Goal: Task Accomplishment & Management: Manage account settings

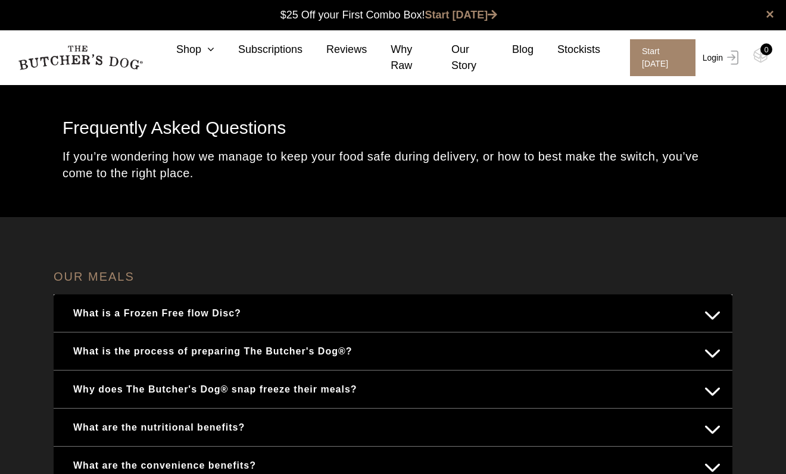
click at [714, 58] on link "Login" at bounding box center [718, 57] width 39 height 37
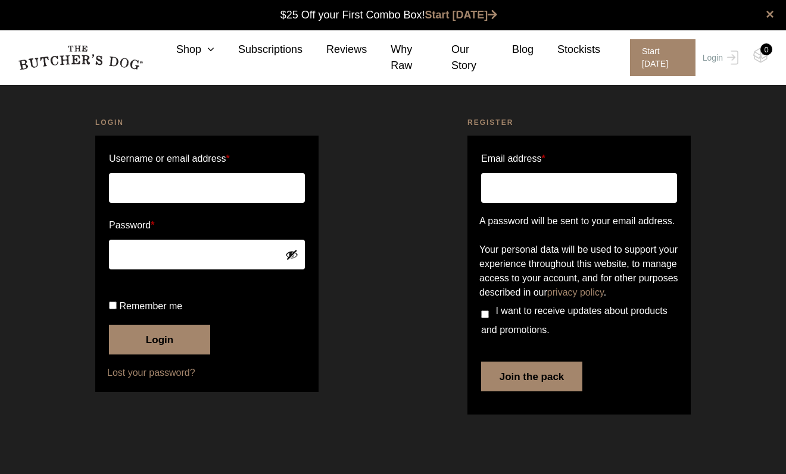
scroll to position [1, 0]
type input "victoria@studio-vi.com"
click at [169, 355] on button "Login" at bounding box center [159, 340] width 101 height 30
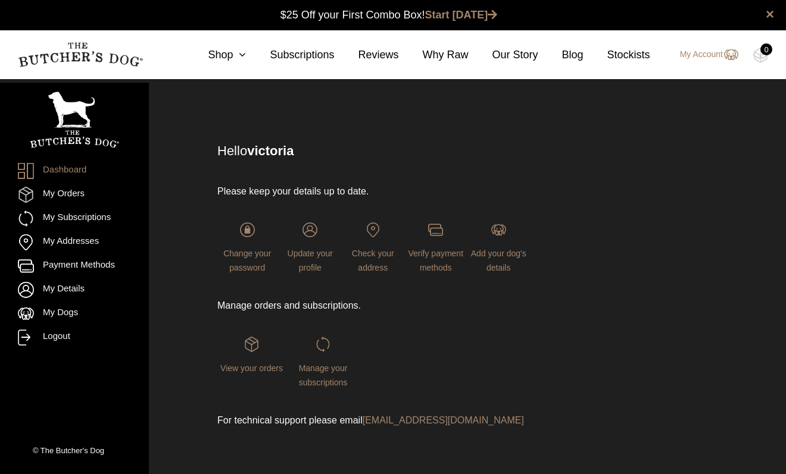
scroll to position [1, 0]
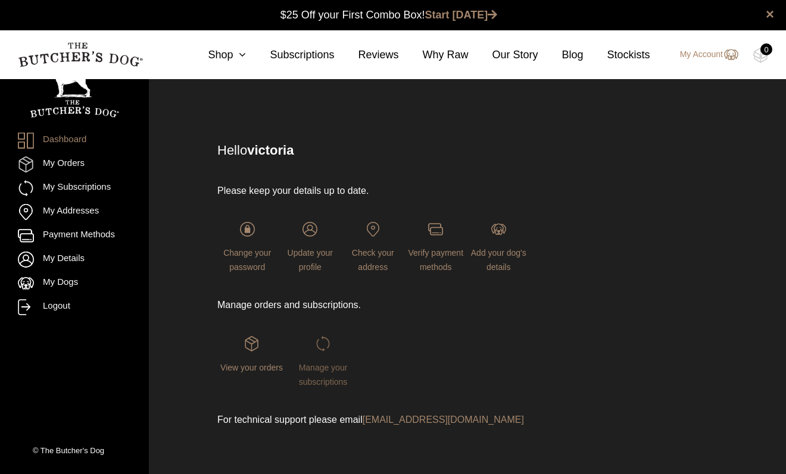
click at [330, 368] on span "Manage your subscriptions" at bounding box center [323, 375] width 49 height 24
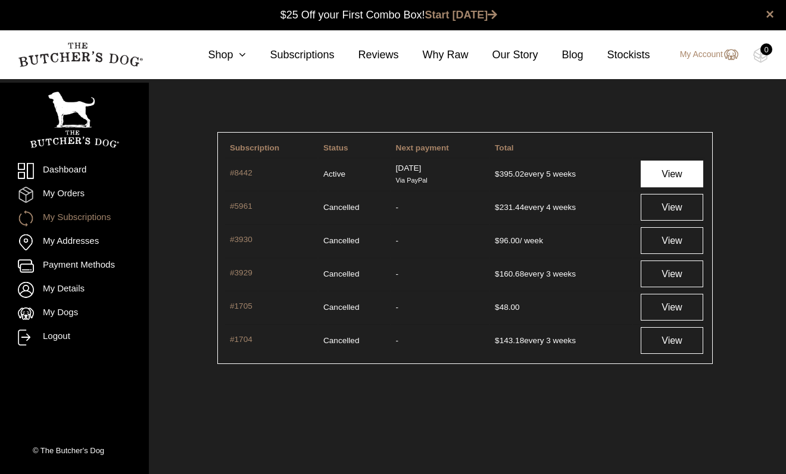
click at [670, 171] on link "View" at bounding box center [671, 174] width 63 height 27
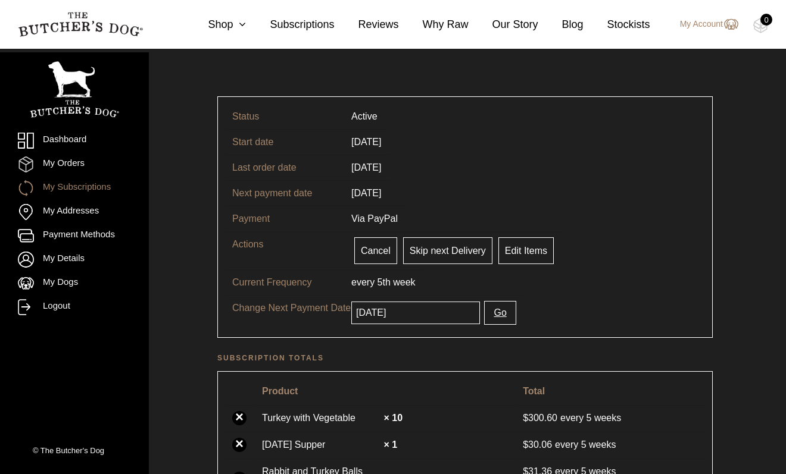
scroll to position [39, 0]
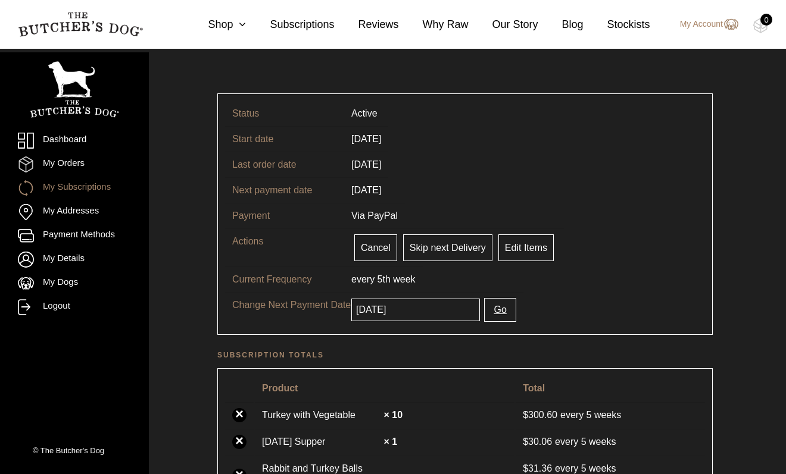
click at [490, 310] on button "Go" at bounding box center [500, 310] width 32 height 24
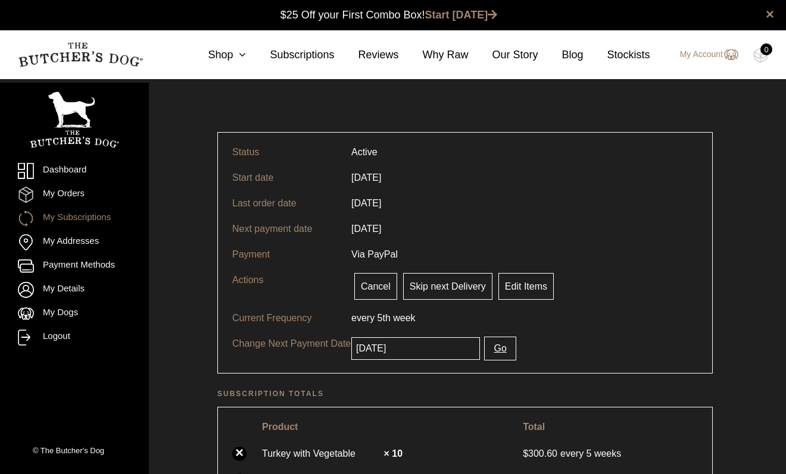
click at [486, 349] on button "Go" at bounding box center [500, 349] width 32 height 24
click at [484, 347] on button "Go" at bounding box center [500, 349] width 32 height 24
click at [70, 172] on link "Dashboard" at bounding box center [74, 171] width 113 height 16
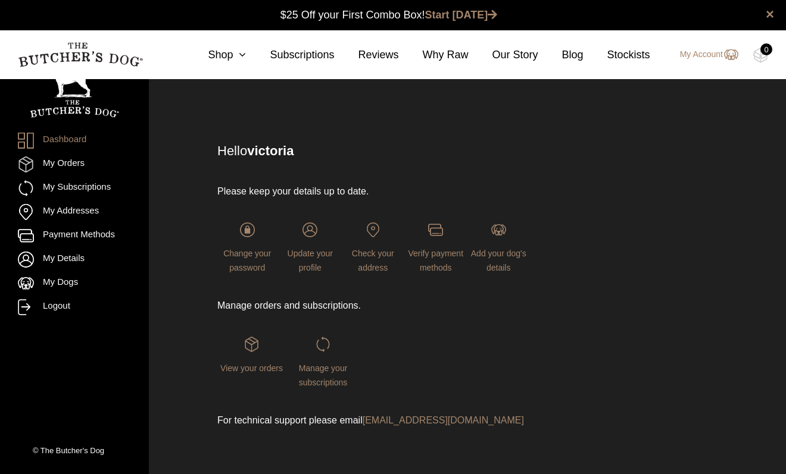
scroll to position [1, 0]
click at [257, 367] on span "View your orders" at bounding box center [251, 368] width 63 height 10
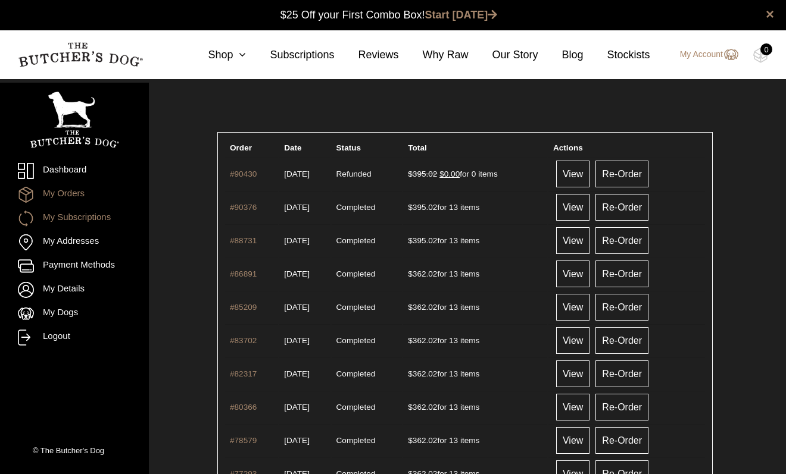
click at [86, 216] on link "My Subscriptions" at bounding box center [74, 219] width 113 height 16
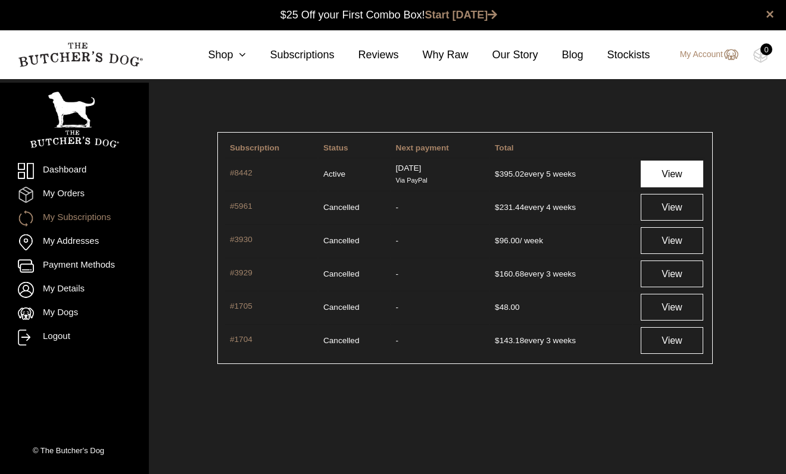
click at [676, 174] on link "View" at bounding box center [671, 174] width 63 height 27
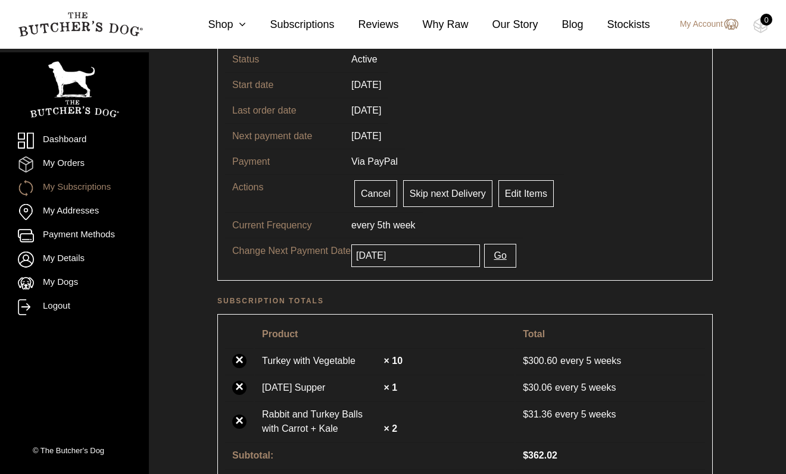
scroll to position [108, 0]
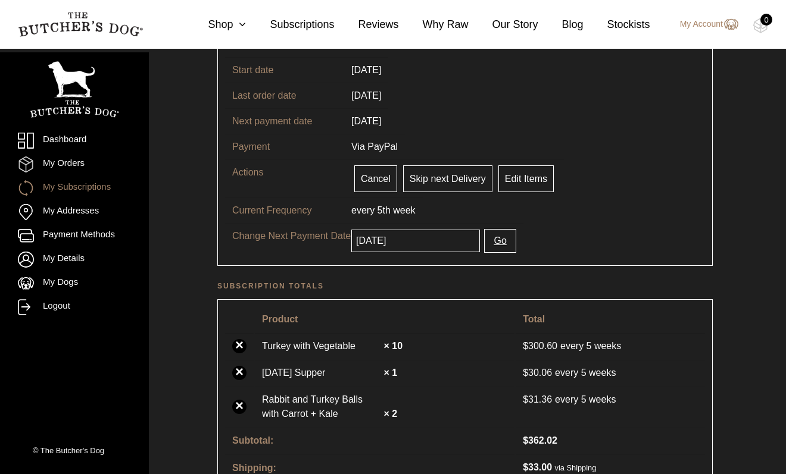
click at [487, 240] on button "Go" at bounding box center [500, 241] width 32 height 24
